Goal: Task Accomplishment & Management: Manage account settings

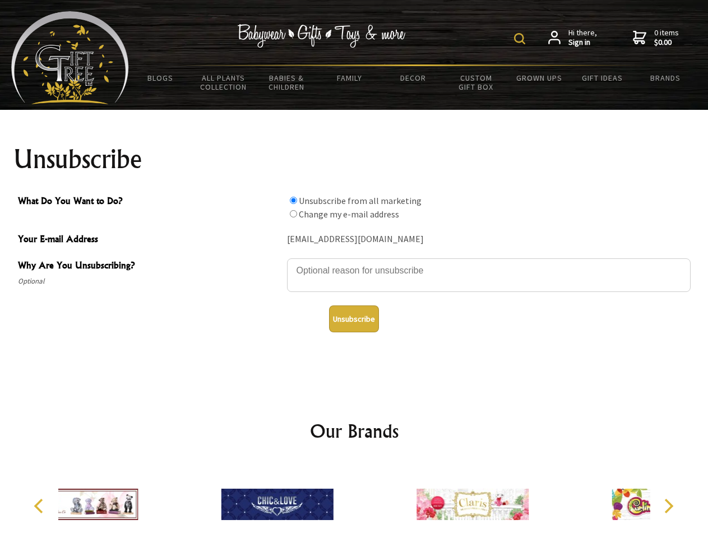
click at [521, 39] on img at bounding box center [519, 38] width 11 height 11
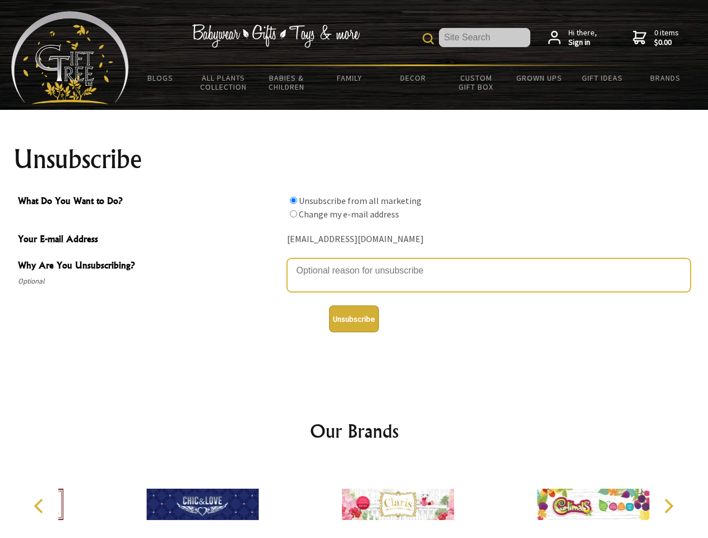
click at [354, 262] on textarea "Why Are You Unsubscribing?" at bounding box center [489, 275] width 404 height 34
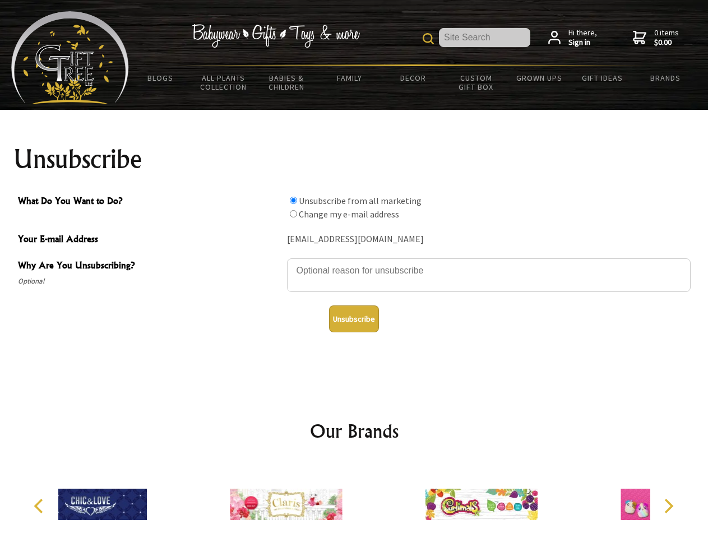
click at [293, 200] on input "What Do You Want to Do?" at bounding box center [293, 200] width 7 height 7
click at [293, 214] on input "What Do You Want to Do?" at bounding box center [293, 213] width 7 height 7
radio input "true"
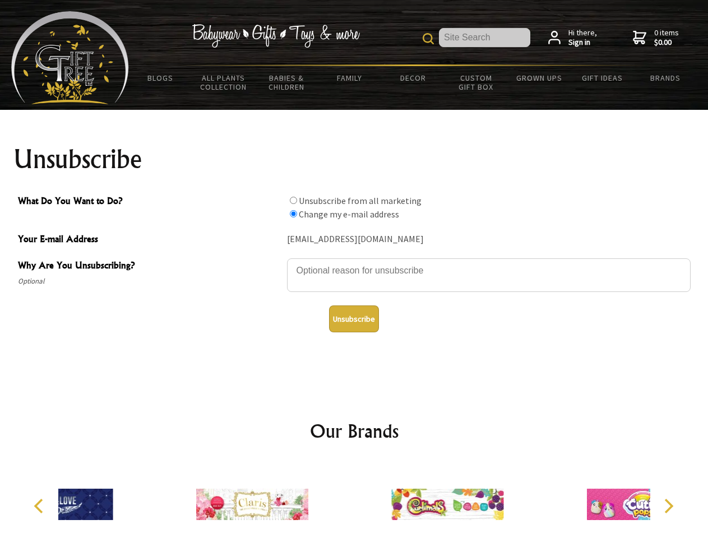
click at [354, 319] on button "Unsubscribe" at bounding box center [354, 319] width 50 height 27
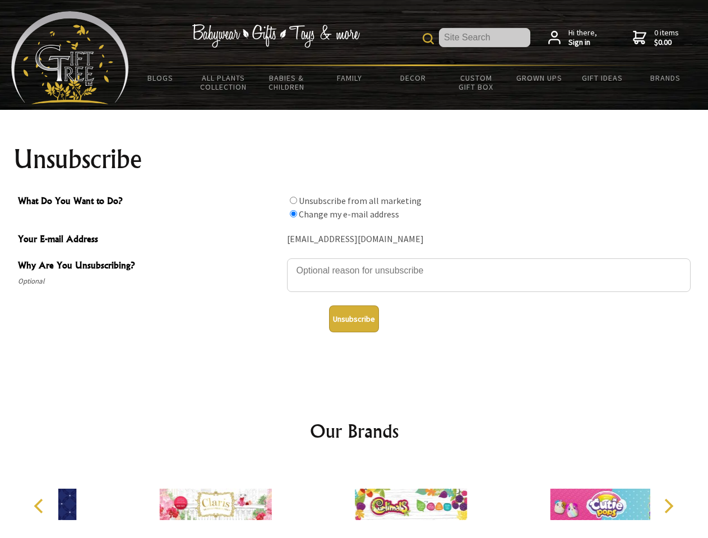
click at [355, 500] on img at bounding box center [411, 505] width 112 height 84
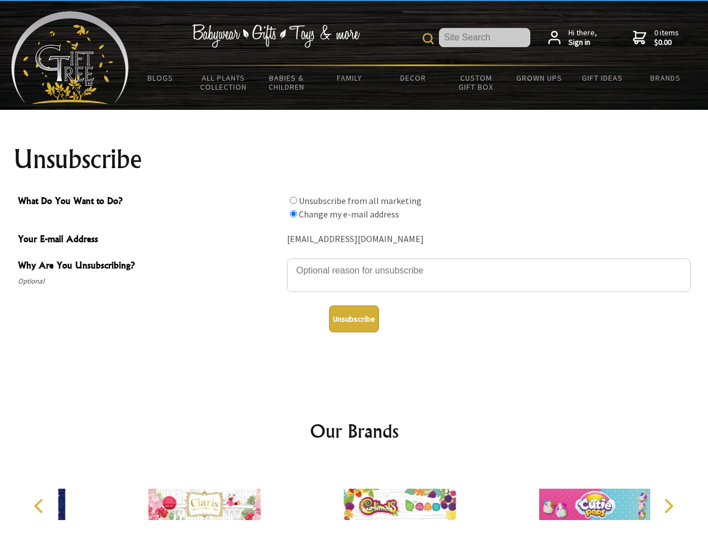
click at [40, 506] on icon "Previous" at bounding box center [40, 506] width 15 height 15
click at [668, 506] on icon "Next" at bounding box center [667, 506] width 15 height 15
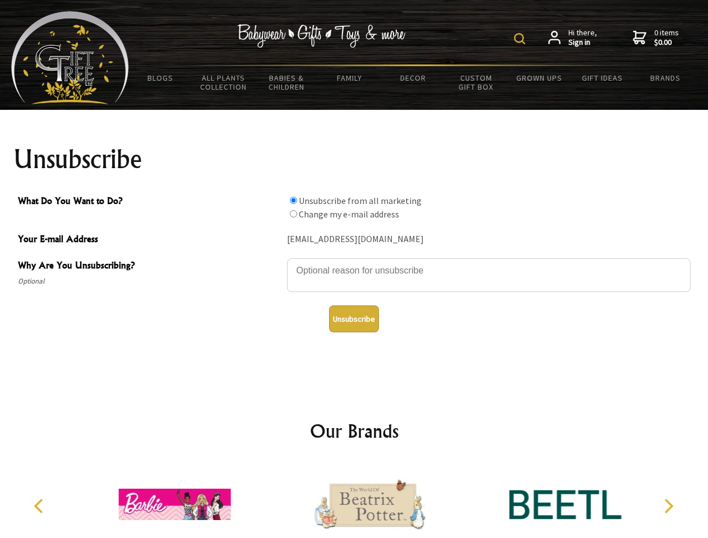
click at [521, 39] on img at bounding box center [519, 38] width 11 height 11
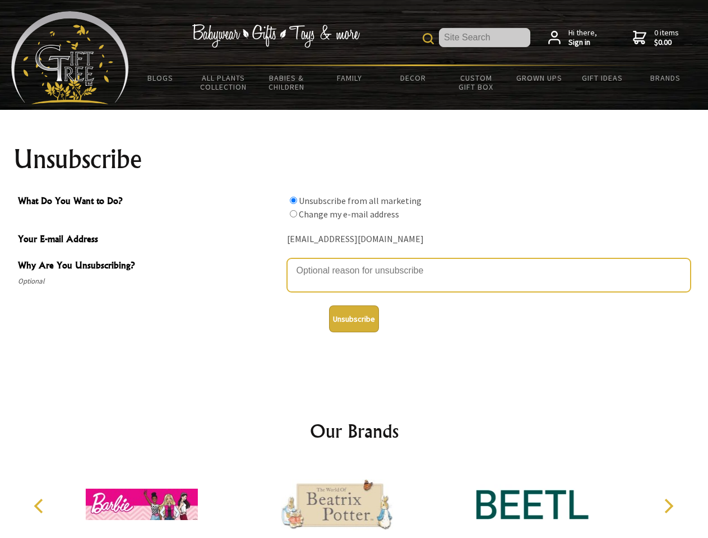
click at [354, 262] on textarea "Why Are You Unsubscribing?" at bounding box center [489, 275] width 404 height 34
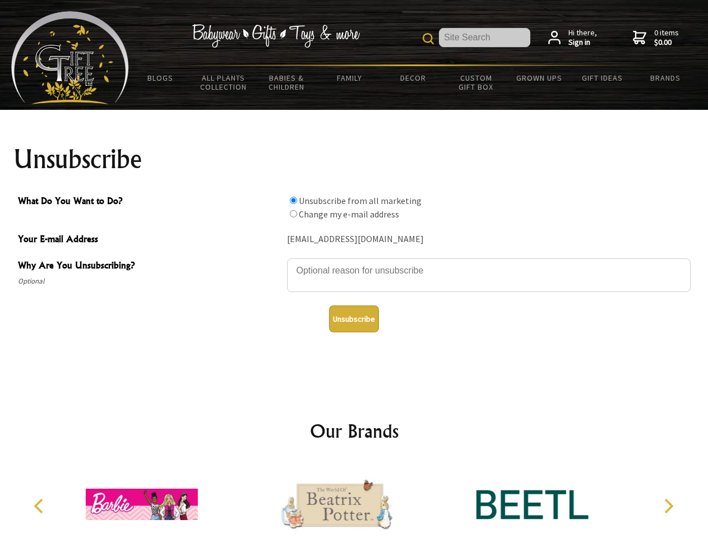
click at [293, 200] on input "What Do You Want to Do?" at bounding box center [293, 200] width 7 height 7
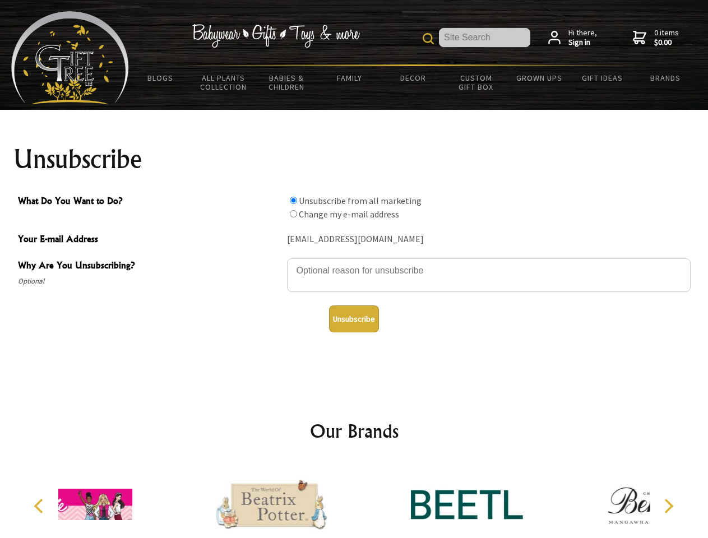
click at [293, 214] on input "What Do You Want to Do?" at bounding box center [293, 213] width 7 height 7
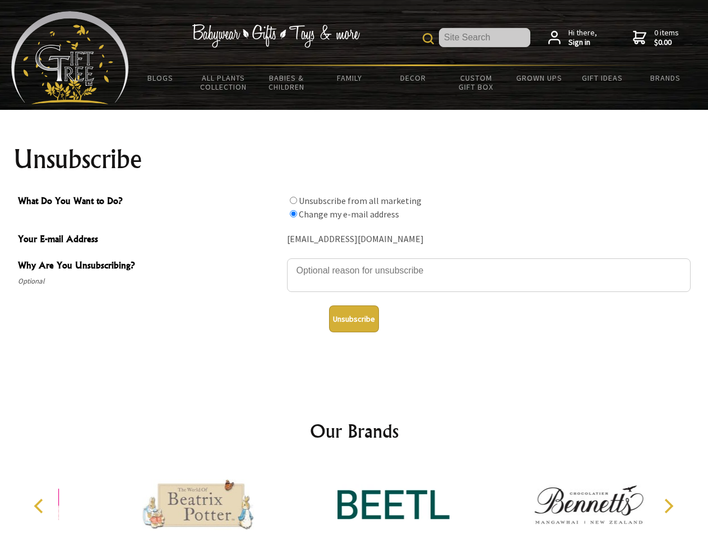
radio input "true"
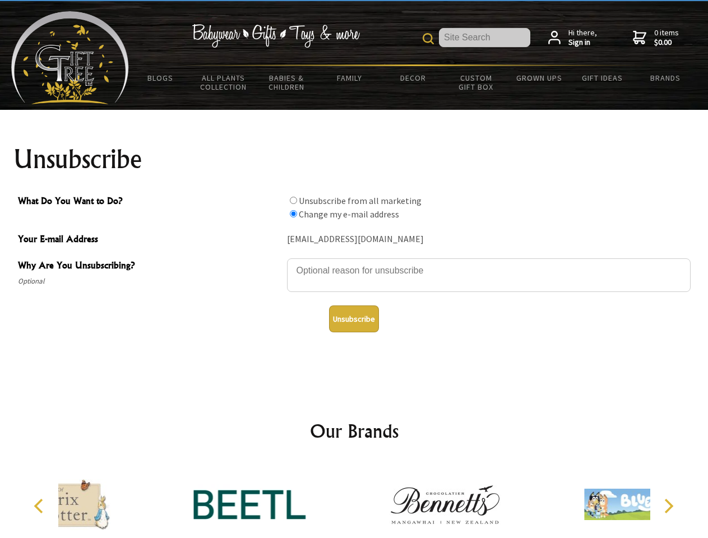
click at [354, 319] on button "Unsubscribe" at bounding box center [354, 319] width 50 height 27
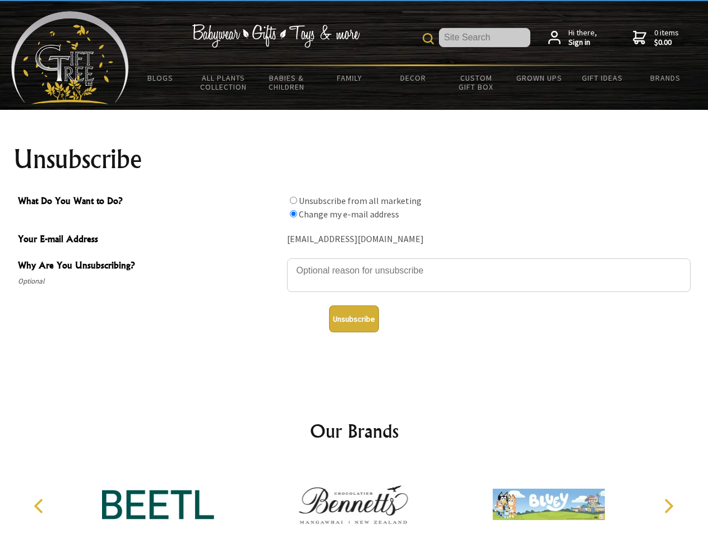
click at [40, 506] on icon "Previous" at bounding box center [40, 506] width 15 height 15
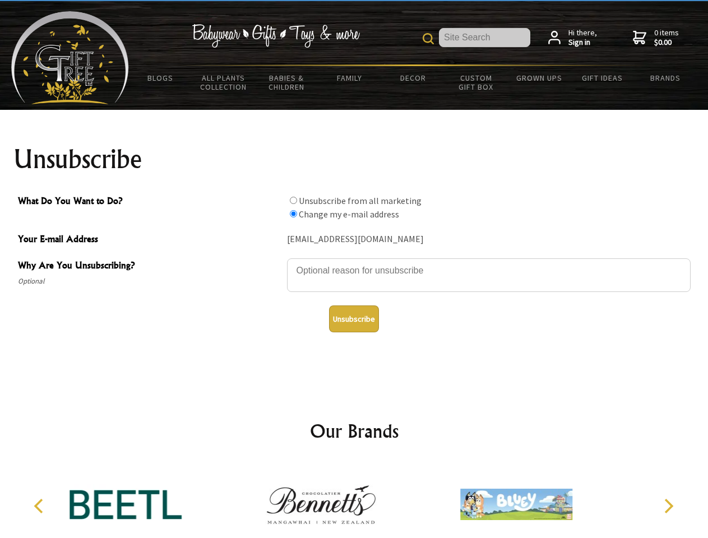
click at [668, 506] on icon "Next" at bounding box center [667, 506] width 15 height 15
